Goal: Navigation & Orientation: Go to known website

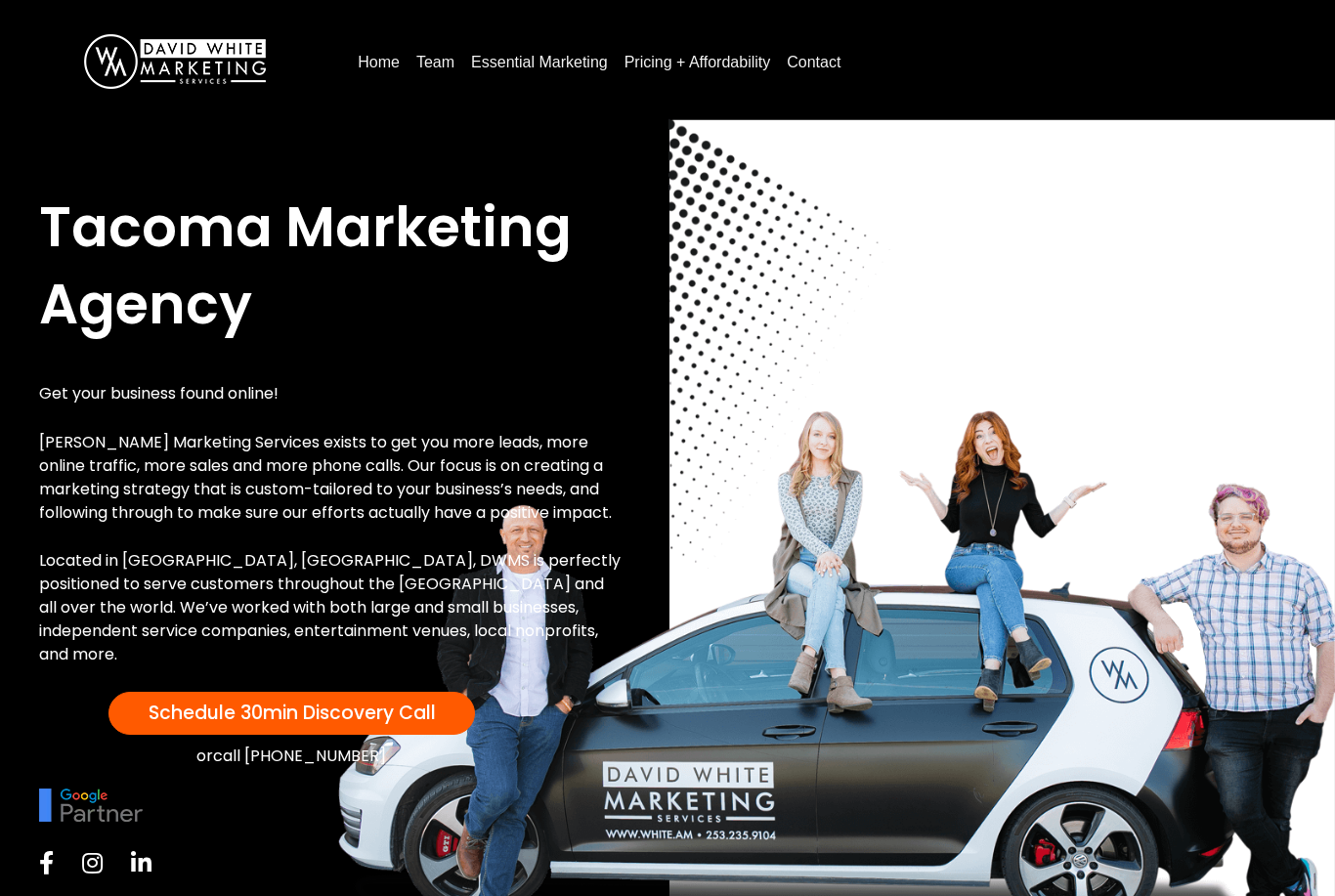
click at [907, 729] on div "Tacoma Marketing Agency Get your business found online! [PERSON_NAME] Marketing…" at bounding box center [668, 536] width 1296 height 732
click at [913, 739] on div "Tacoma Marketing Agency Get your business found online! [PERSON_NAME] Marketing…" at bounding box center [668, 536] width 1296 height 732
click at [972, 718] on div "Tacoma Marketing Agency Get your business found online! [PERSON_NAME] Marketing…" at bounding box center [668, 536] width 1296 height 732
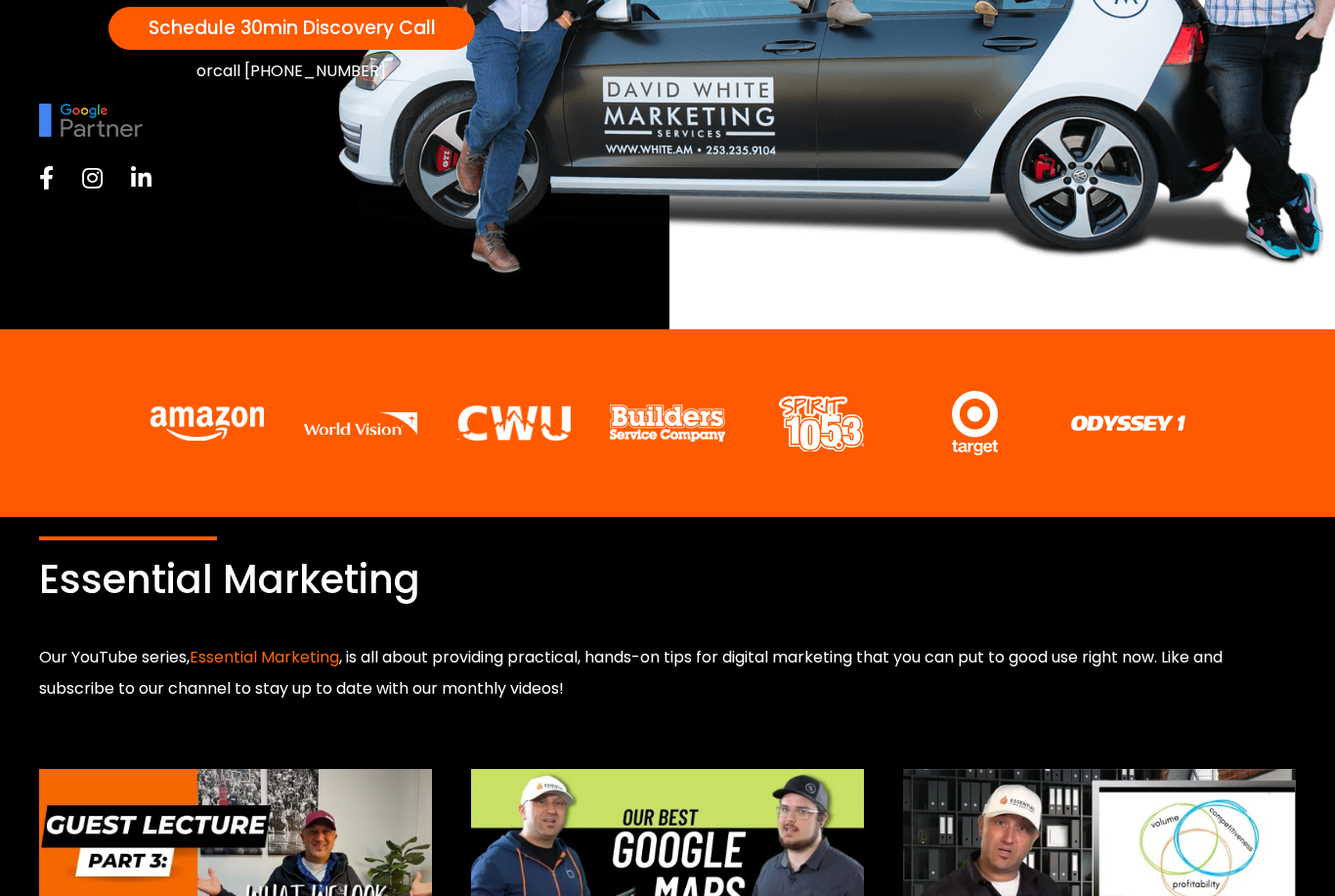
scroll to position [684, 0]
